Goal: Task Accomplishment & Management: Complete application form

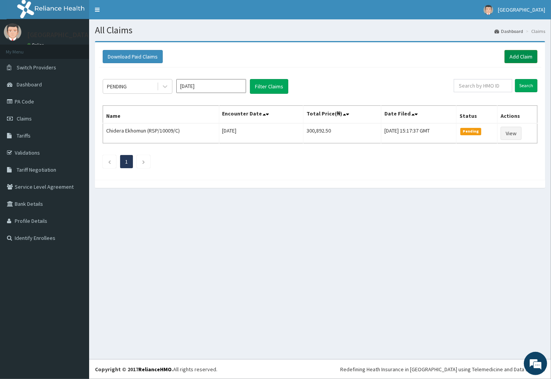
click at [523, 58] on link "Add Claim" at bounding box center [520, 56] width 33 height 13
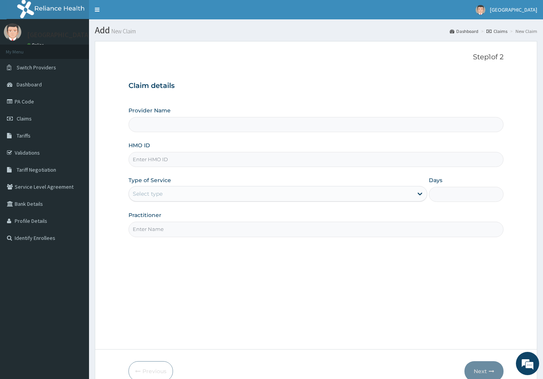
click at [224, 162] on input "HMO ID" at bounding box center [317, 159] width 376 height 15
type input "ISD/10018/B"
click at [199, 189] on div "Select type" at bounding box center [271, 193] width 285 height 12
click at [384, 174] on div "Provider Name HMO ID ISD/10018/B Type of Service Use Up and Down to choose opti…" at bounding box center [317, 172] width 376 height 130
click at [414, 192] on div at bounding box center [420, 194] width 14 height 14
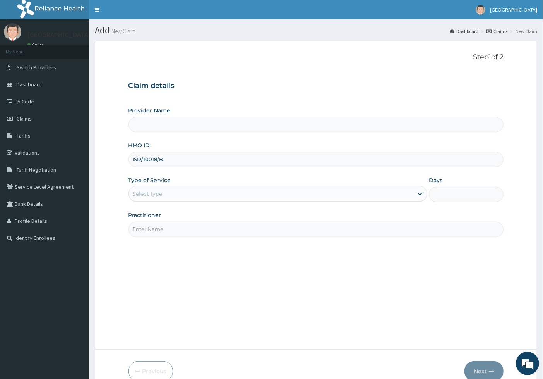
click at [441, 190] on input "Days" at bounding box center [466, 194] width 75 height 15
click at [383, 198] on div "Select type" at bounding box center [271, 193] width 285 height 12
click at [320, 215] on div "No options" at bounding box center [278, 213] width 299 height 14
